Goal: Information Seeking & Learning: Learn about a topic

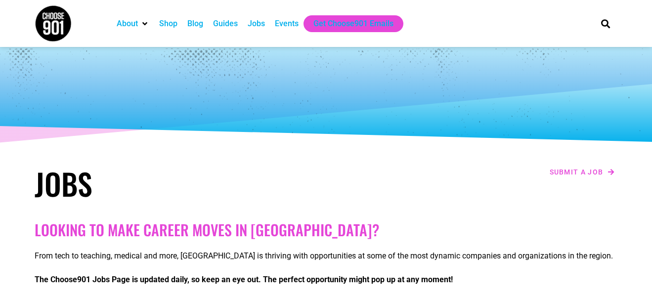
click at [520, 25] on ul "About Contact Us Donate Shop Blog Guides Jobs Events Get Choose901 Emails" at bounding box center [348, 23] width 472 height 17
click at [259, 19] on div "Jobs" at bounding box center [256, 24] width 17 height 12
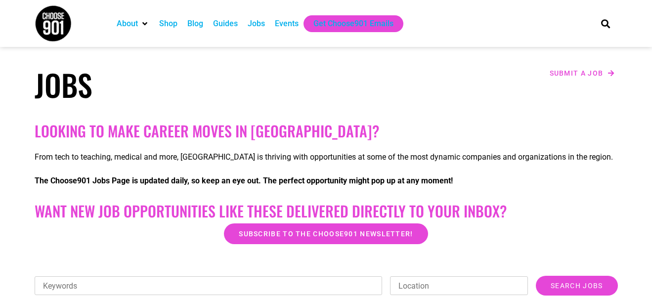
scroll to position [201, 0]
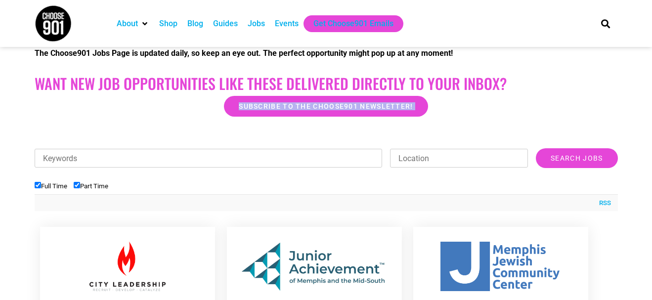
drag, startPoint x: 645, startPoint y: 118, endPoint x: 645, endPoint y: 126, distance: 8.9
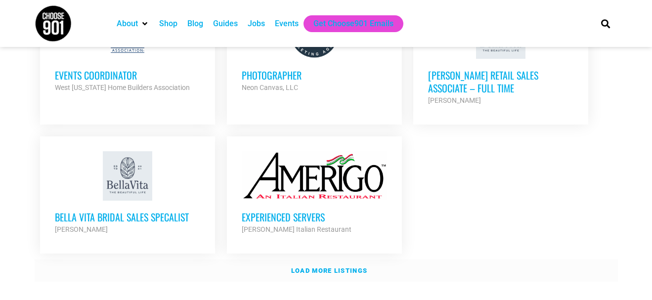
scroll to position [1188, 0]
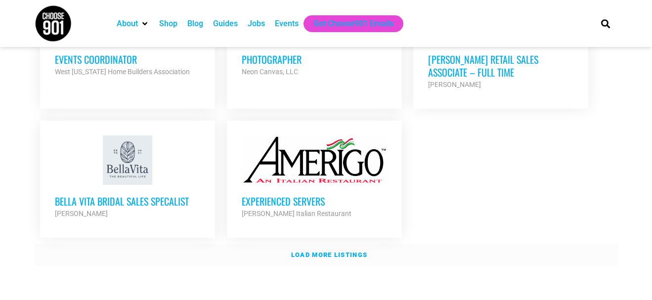
click at [339, 249] on link "Load more listings" at bounding box center [326, 255] width 583 height 23
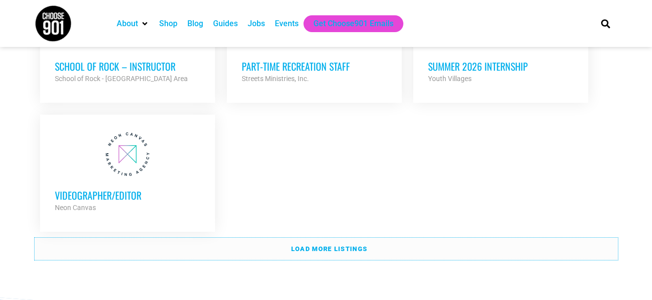
scroll to position [2155, 0]
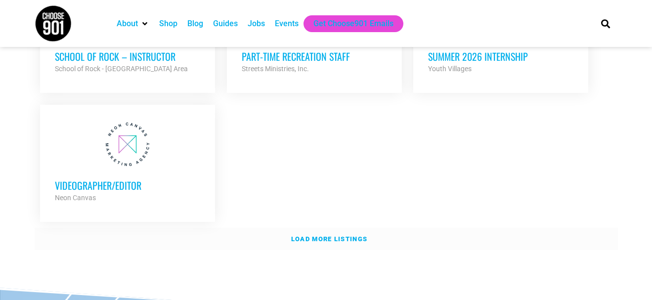
click at [299, 228] on link "Load more listings" at bounding box center [326, 239] width 583 height 23
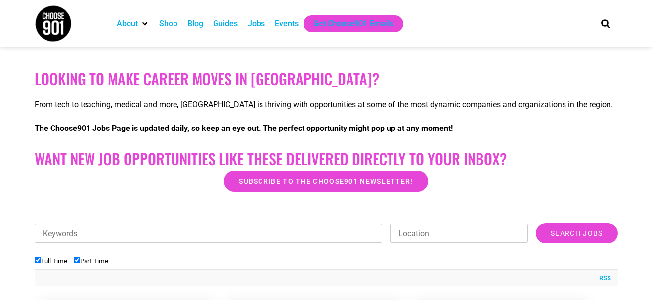
scroll to position [45, 0]
